Goal: Task Accomplishment & Management: Complete application form

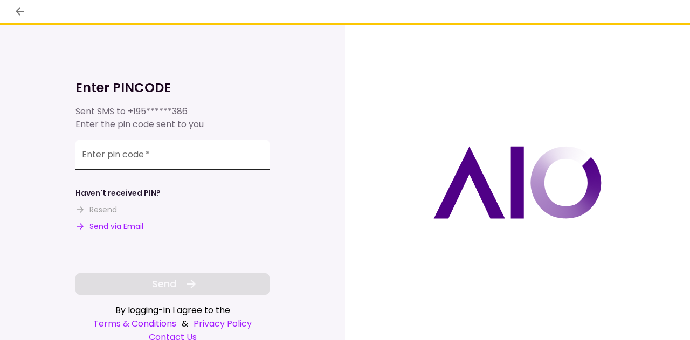
click at [206, 156] on input "Enter pin code   *" at bounding box center [172, 155] width 194 height 30
click at [302, 148] on div "Enter PINCODE Sent SMS to +195******386 Enter the pin code sent to you Enter pi…" at bounding box center [172, 182] width 345 height 315
click at [241, 157] on input "Enter pin code   *" at bounding box center [172, 155] width 194 height 30
click at [293, 163] on div "Enter PINCODE Sent SMS to +195******386 Enter the pin code sent to you Enter pi…" at bounding box center [172, 182] width 345 height 315
click at [237, 162] on input "Enter pin code   *" at bounding box center [172, 155] width 194 height 30
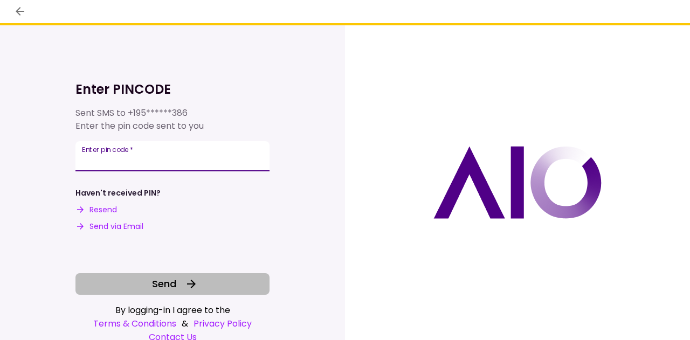
type input "******"
click at [226, 293] on button "Send" at bounding box center [172, 284] width 194 height 22
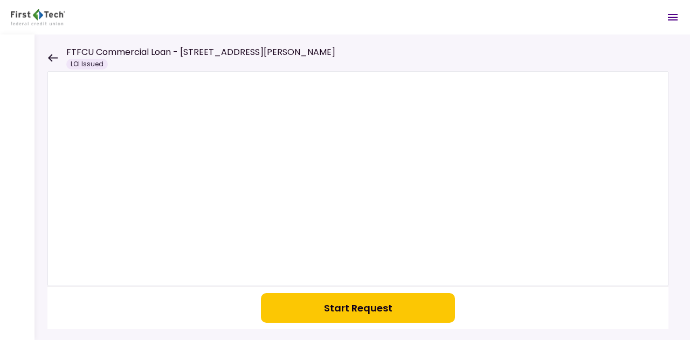
click at [54, 56] on icon at bounding box center [52, 58] width 10 height 8
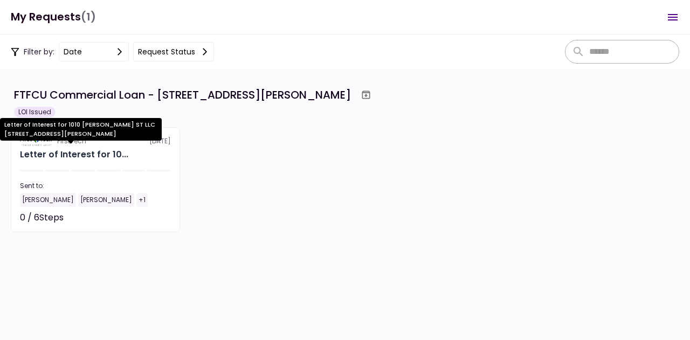
click at [90, 156] on div "Letter of Interest for 10..." at bounding box center [74, 154] width 108 height 13
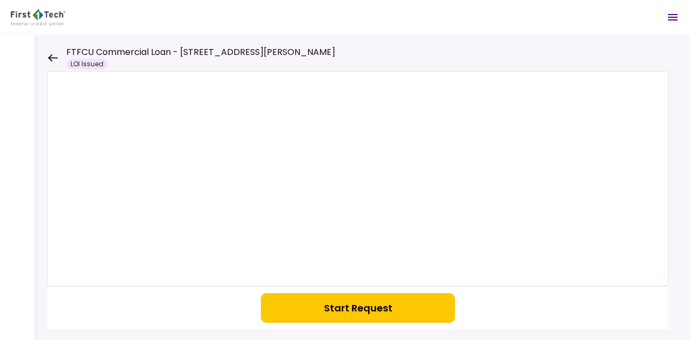
click at [358, 301] on button "Start Request" at bounding box center [358, 308] width 194 height 30
click at [51, 58] on icon at bounding box center [52, 58] width 10 height 8
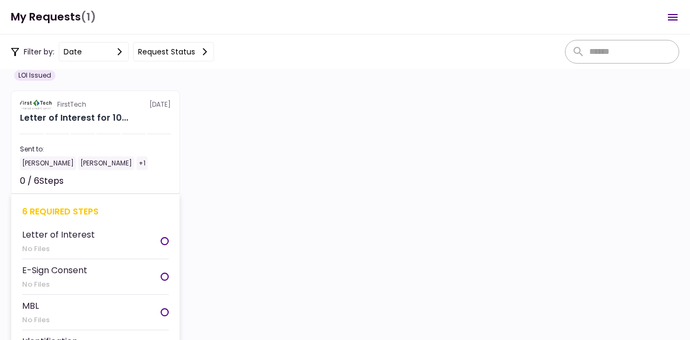
scroll to position [54, 0]
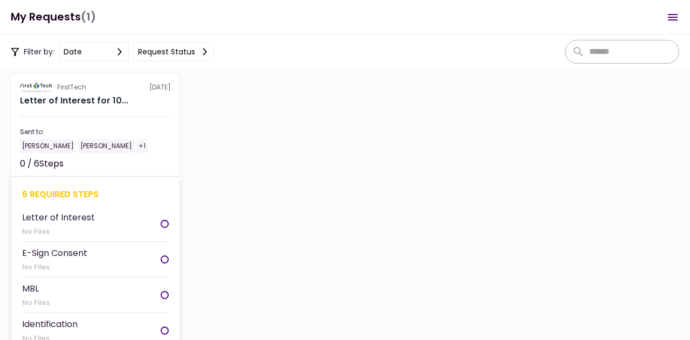
click at [161, 222] on div at bounding box center [165, 224] width 8 height 8
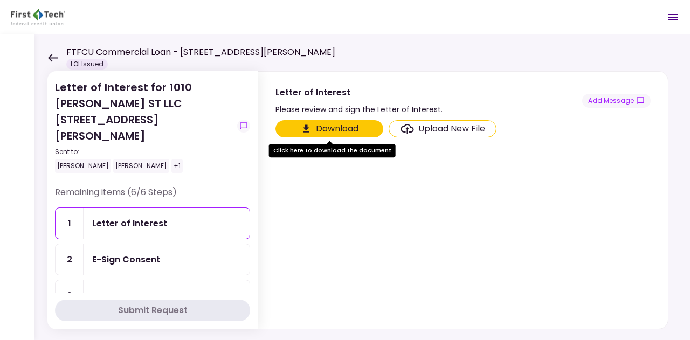
click at [350, 128] on button "Download" at bounding box center [329, 128] width 108 height 17
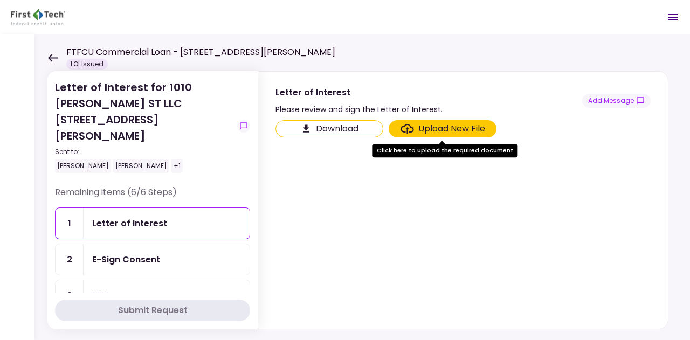
click at [290, 200] on section "Download Upload New File" at bounding box center [462, 222] width 375 height 204
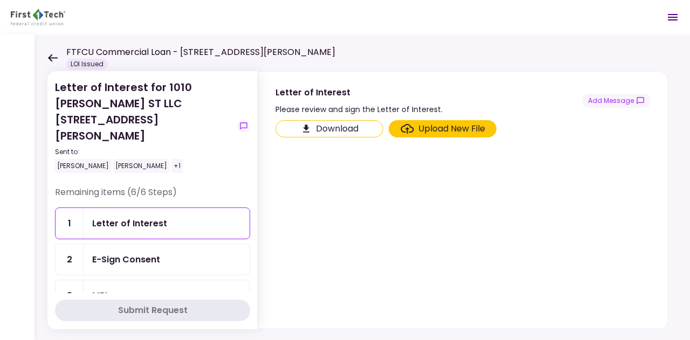
click at [171, 159] on div "+1" at bounding box center [176, 166] width 11 height 14
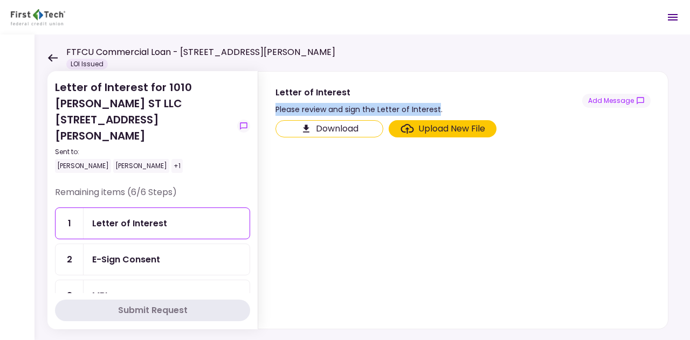
drag, startPoint x: 438, startPoint y: 108, endPoint x: 262, endPoint y: 105, distance: 175.8
click at [262, 105] on section "Letter of Interest Please review and sign the Letter of Interest. Add Message" at bounding box center [463, 94] width 410 height 44
click at [329, 107] on div "Please review and sign the Letter of Interest." at bounding box center [358, 109] width 167 height 13
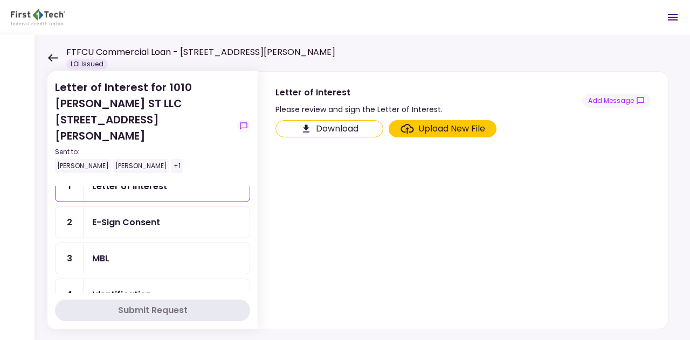
scroll to position [54, 0]
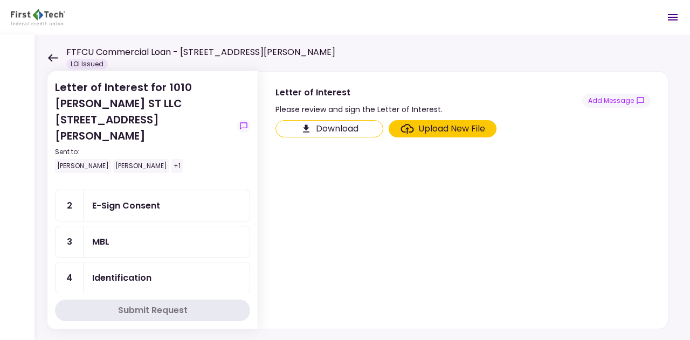
click at [171, 159] on div "+1" at bounding box center [176, 166] width 11 height 14
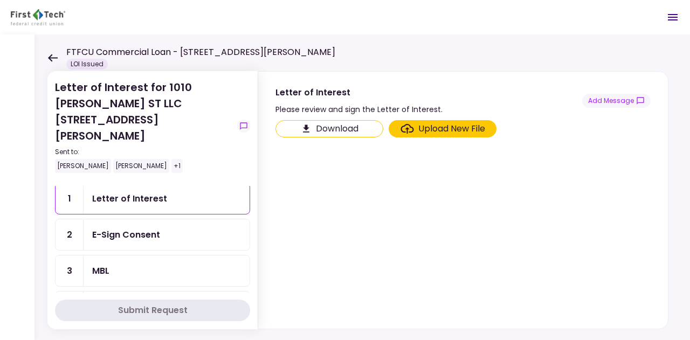
scroll to position [0, 0]
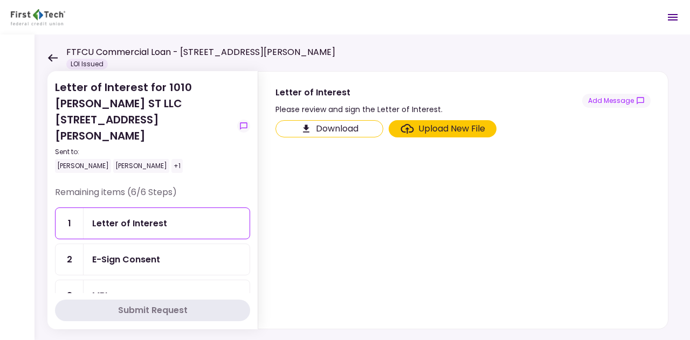
click at [45, 208] on div "Letter of Interest for 1010 [PERSON_NAME] ST LLC [STREET_ADDRESS][PERSON_NAME] …" at bounding box center [363, 188] width 656 height 306
drag, startPoint x: 104, startPoint y: 154, endPoint x: 57, endPoint y: 157, distance: 47.0
click at [57, 157] on div "Letter of Interest for 1010 [PERSON_NAME] ST LLC [STREET_ADDRESS][PERSON_NAME] …" at bounding box center [152, 132] width 195 height 107
click at [73, 157] on div "Letter of Interest for 1010 [PERSON_NAME] ST LLC [STREET_ADDRESS][PERSON_NAME] …" at bounding box center [152, 132] width 195 height 107
click at [430, 132] on div "Upload New File" at bounding box center [451, 128] width 67 height 13
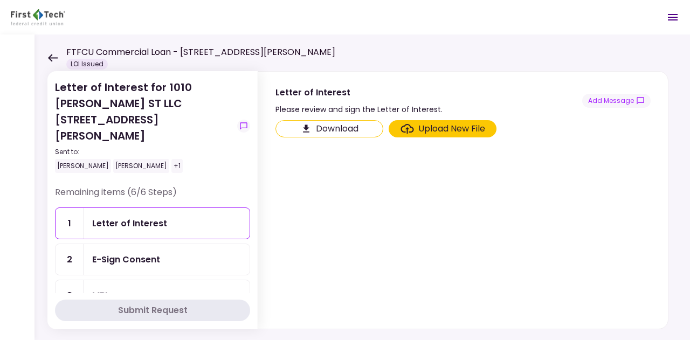
click at [0, 0] on input "Upload New File" at bounding box center [0, 0] width 0 height 0
click at [371, 242] on section "Download Upload New File" at bounding box center [462, 222] width 375 height 204
